Goal: Task Accomplishment & Management: Manage account settings

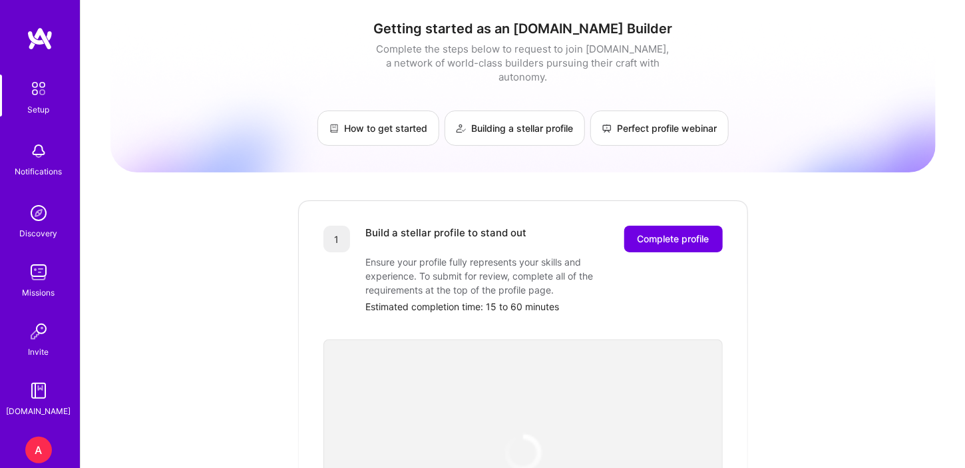
scroll to position [67, 0]
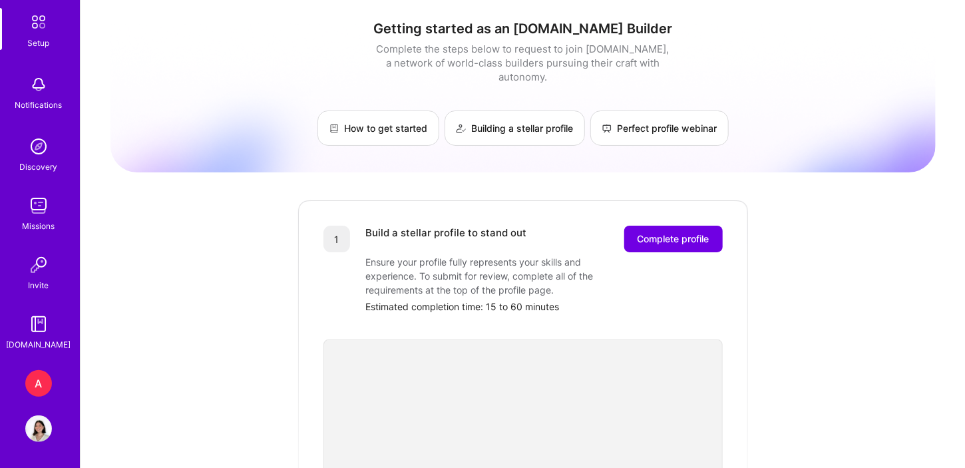
click at [37, 383] on div "A" at bounding box center [38, 383] width 27 height 27
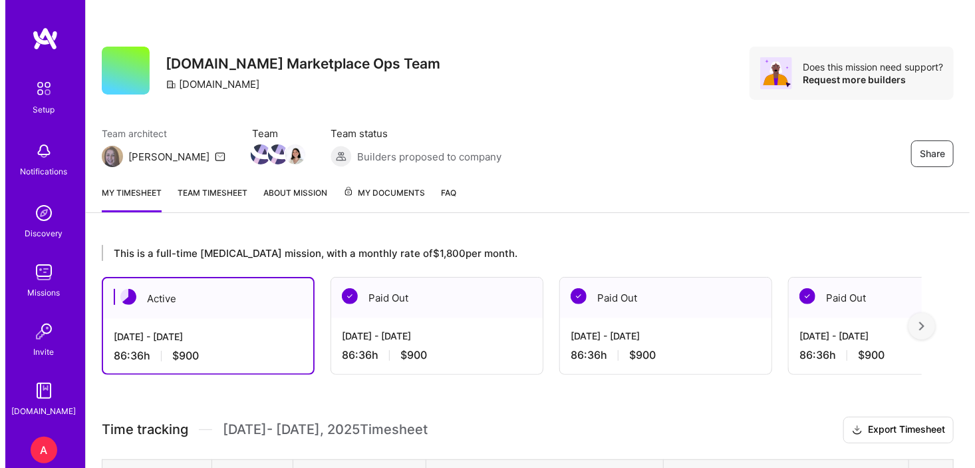
scroll to position [67, 0]
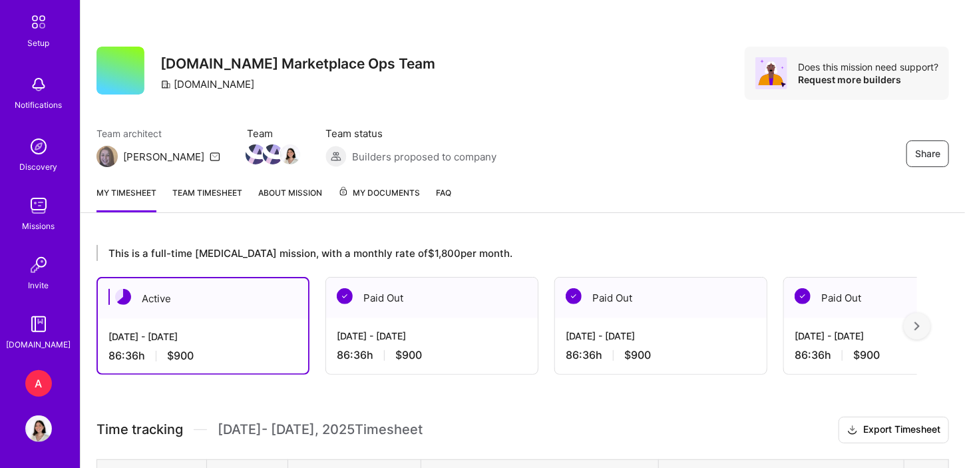
click at [40, 430] on img at bounding box center [38, 428] width 27 height 27
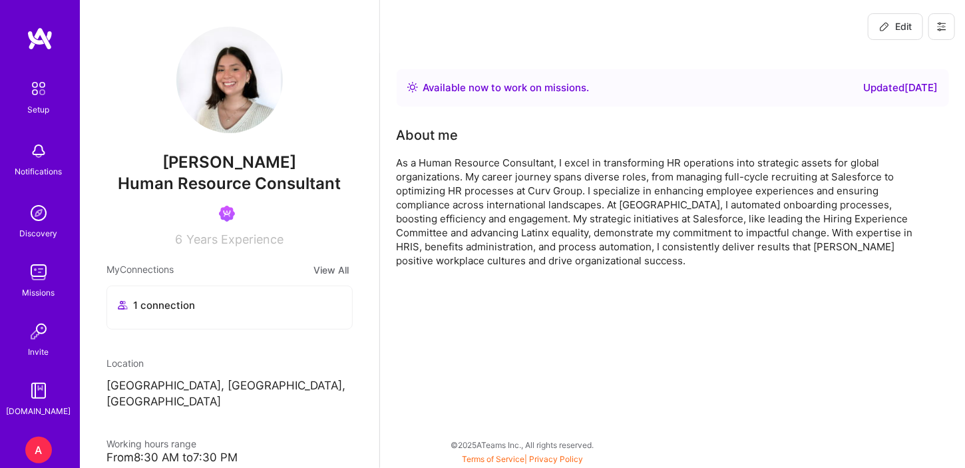
click at [949, 31] on button at bounding box center [941, 26] width 27 height 27
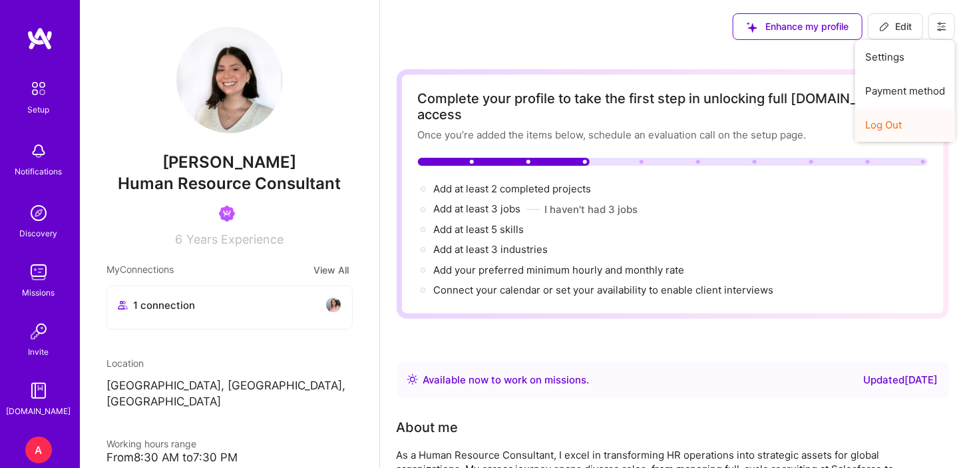
click at [884, 127] on button "Log Out" at bounding box center [905, 125] width 100 height 34
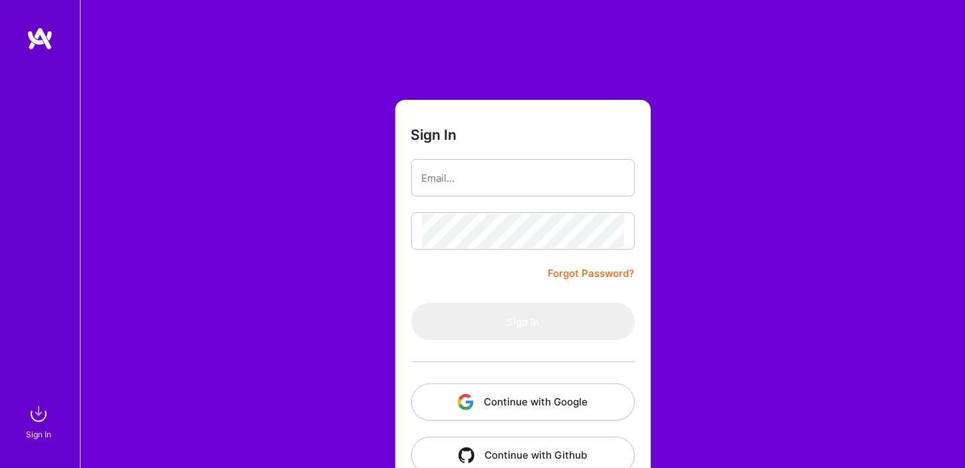
click at [589, 405] on button "Continue with Google" at bounding box center [523, 401] width 224 height 37
